Goal: Task Accomplishment & Management: Complete application form

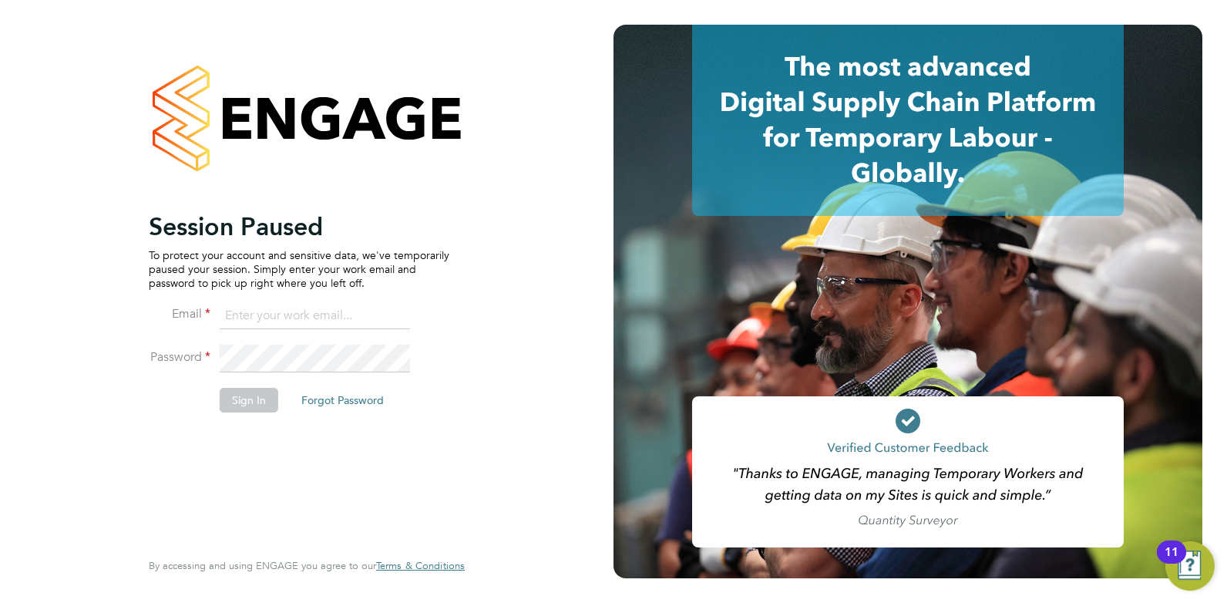
click at [279, 322] on input at bounding box center [315, 316] width 190 height 28
type input "danielclarke@jjfox.com"
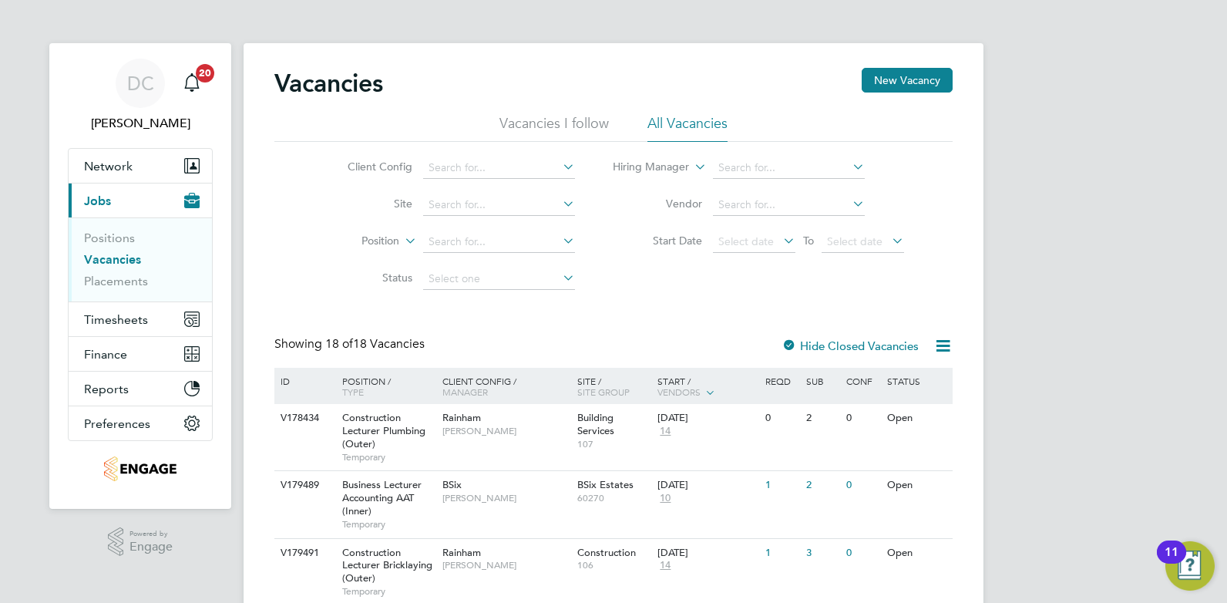
click at [675, 122] on li "All Vacancies" at bounding box center [688, 128] width 80 height 28
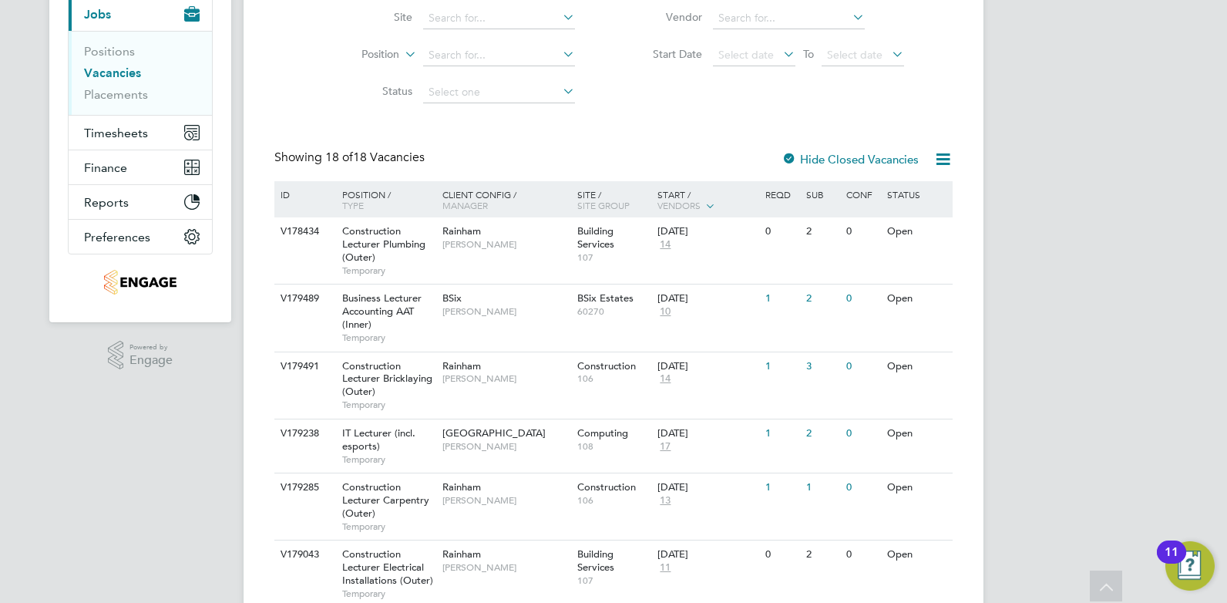
scroll to position [167, 0]
